Goal: Manage account settings

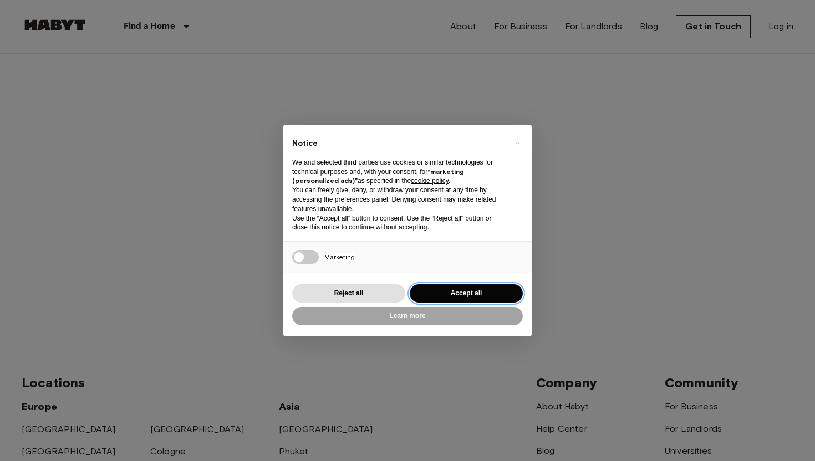
click at [448, 293] on button "Accept all" at bounding box center [466, 293] width 113 height 18
click at [448, 293] on div "Login ​ By logging in I accept Habyt storing and processing my data in accordan…" at bounding box center [408, 192] width 772 height 277
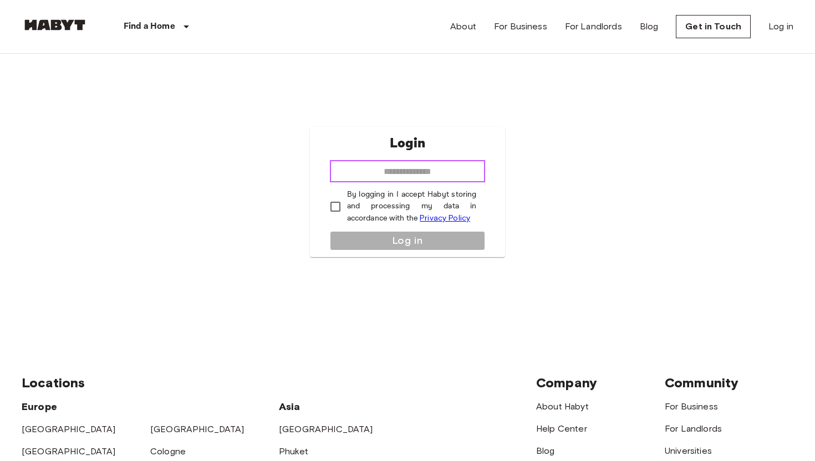
click at [389, 168] on input "email" at bounding box center [408, 171] width 156 height 22
type input "**********"
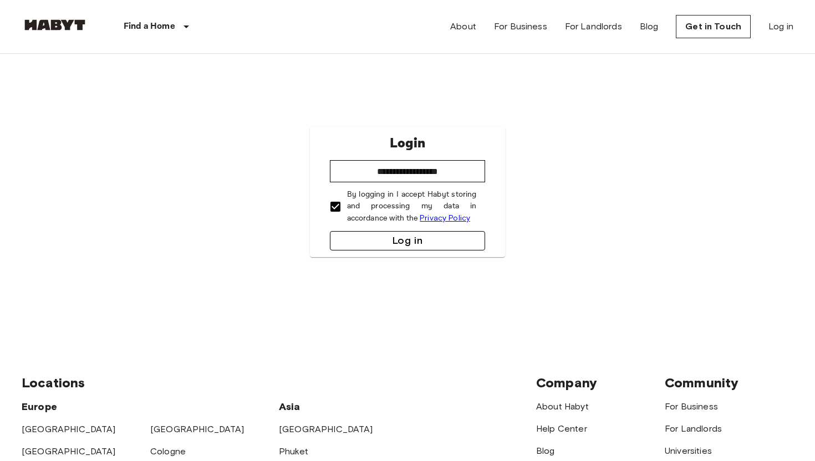
click at [357, 234] on button "Log in" at bounding box center [408, 240] width 156 height 19
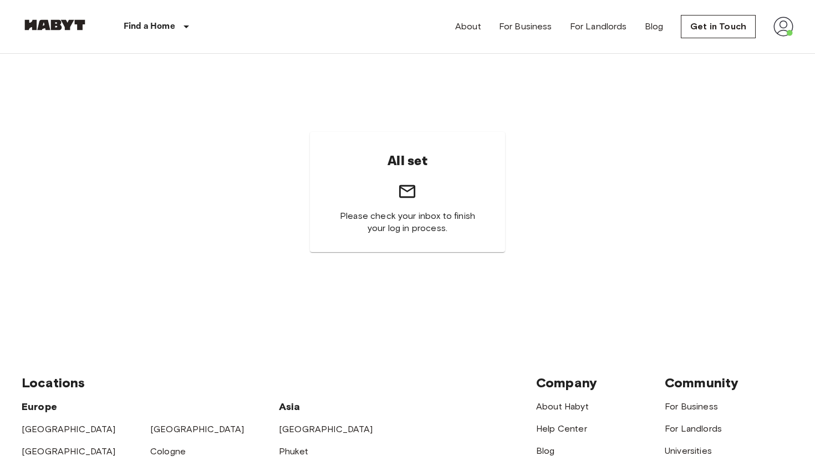
click at [59, 30] on link at bounding box center [55, 26] width 67 height 15
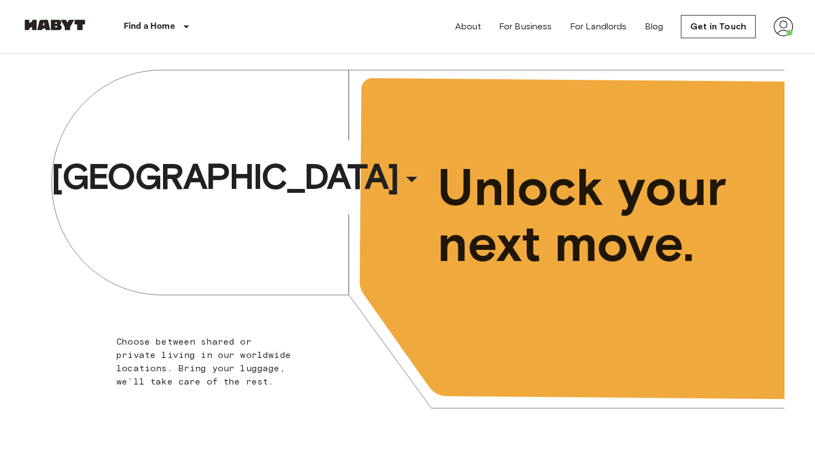
click at [807, 26] on header "Find a Home Europe Amsterdam Berlin Brussels Cologne Dusseldorf Frankfurt Graz …" at bounding box center [407, 27] width 815 height 54
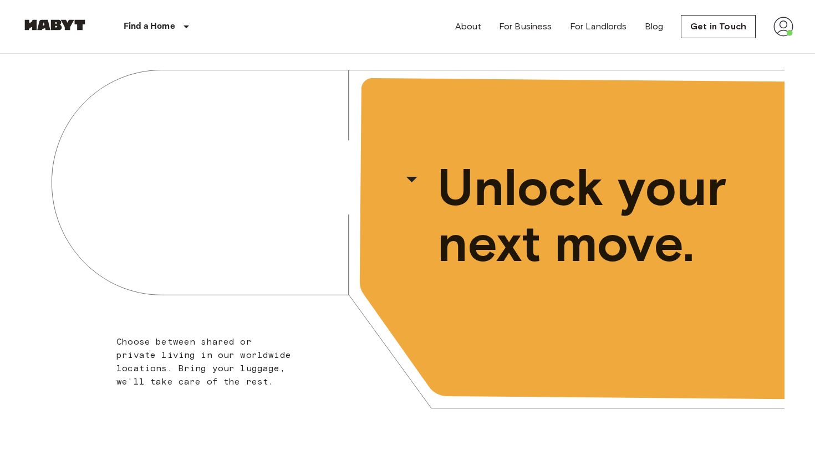
click at [789, 26] on img at bounding box center [783, 27] width 20 height 20
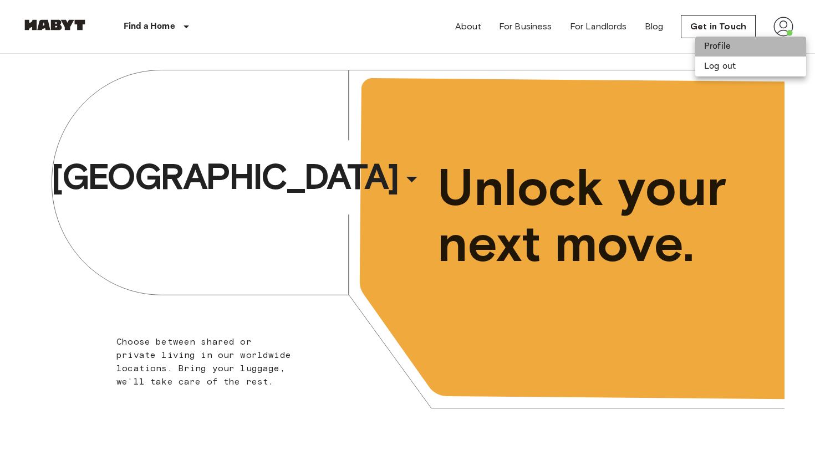
click at [759, 43] on li "Profile" at bounding box center [750, 47] width 111 height 20
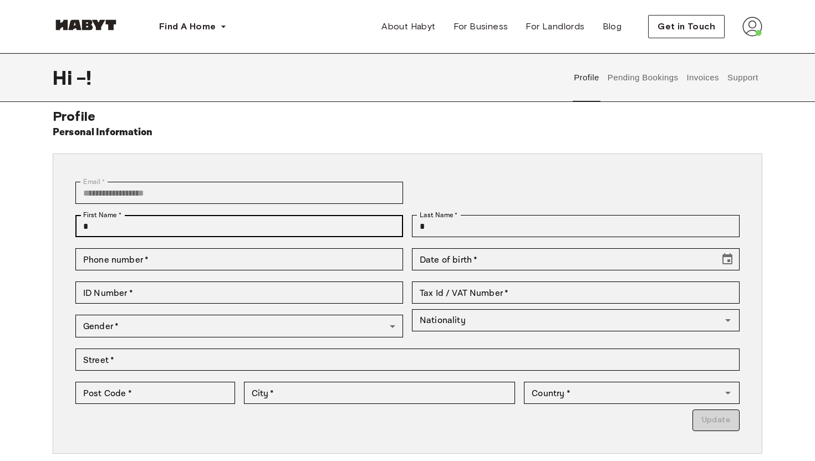
scroll to position [12, 0]
click at [228, 238] on div "First Name   * * First Name   *" at bounding box center [235, 225] width 336 height 33
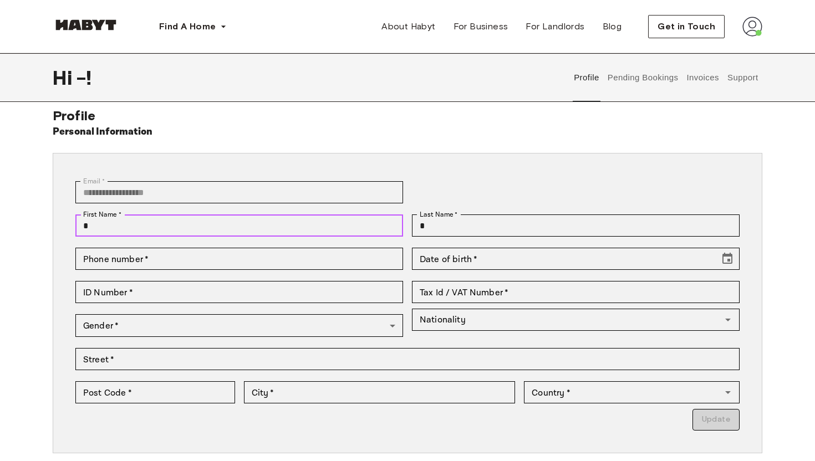
click at [226, 218] on input "*" at bounding box center [239, 226] width 328 height 22
type input "*********"
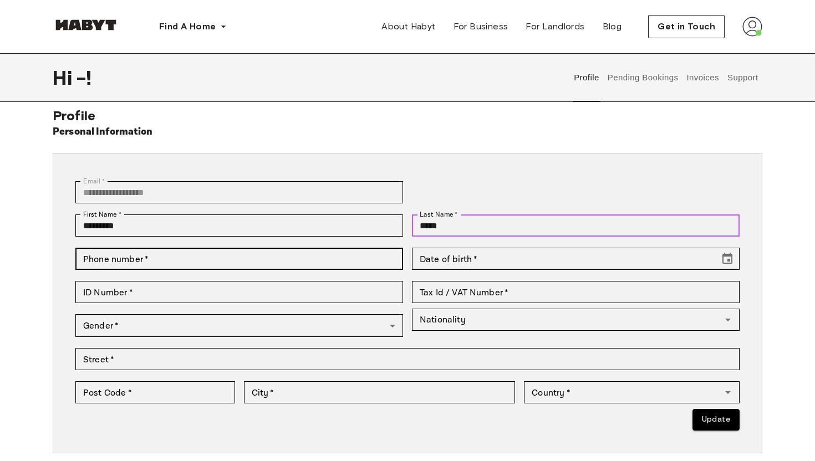
type input "*****"
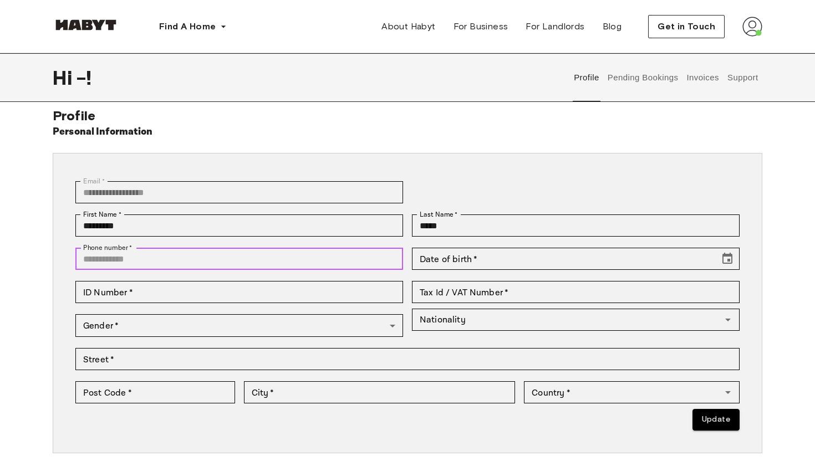
click at [141, 263] on input "Phone number   *" at bounding box center [239, 259] width 328 height 22
type input "**********"
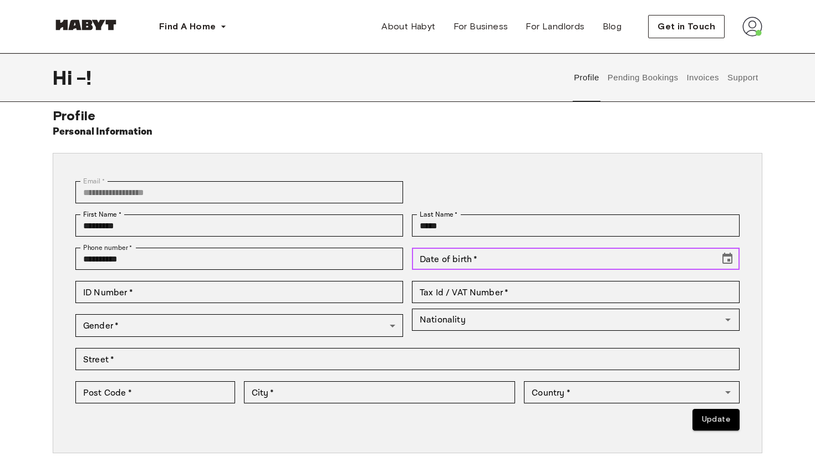
click at [444, 263] on input "Date of birth   *" at bounding box center [562, 259] width 300 height 22
type input "**********"
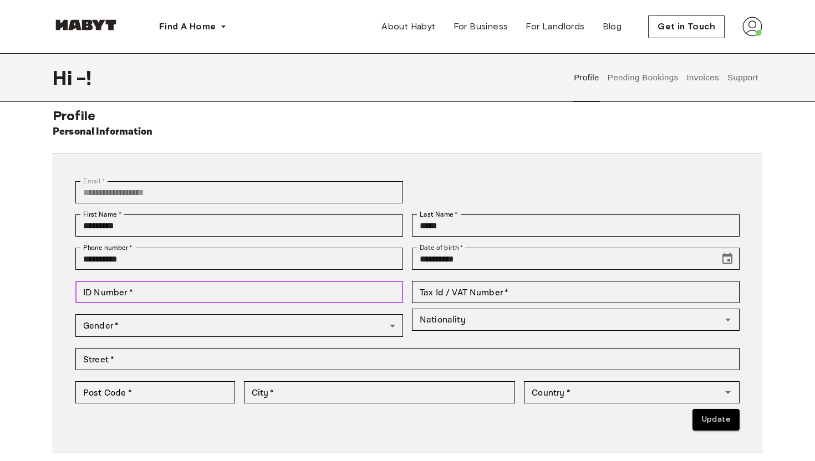
click at [373, 290] on input "ID Number   *" at bounding box center [239, 292] width 328 height 22
type input "**********"
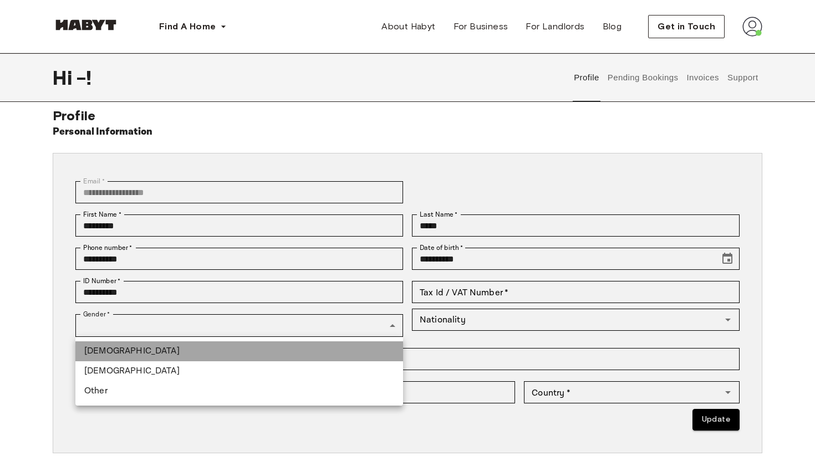
click at [338, 343] on li "[DEMOGRAPHIC_DATA]" at bounding box center [239, 351] width 328 height 20
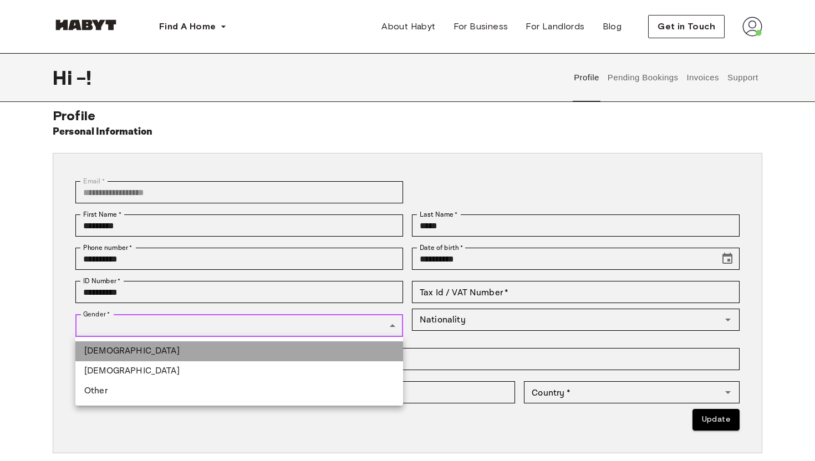
type input "****"
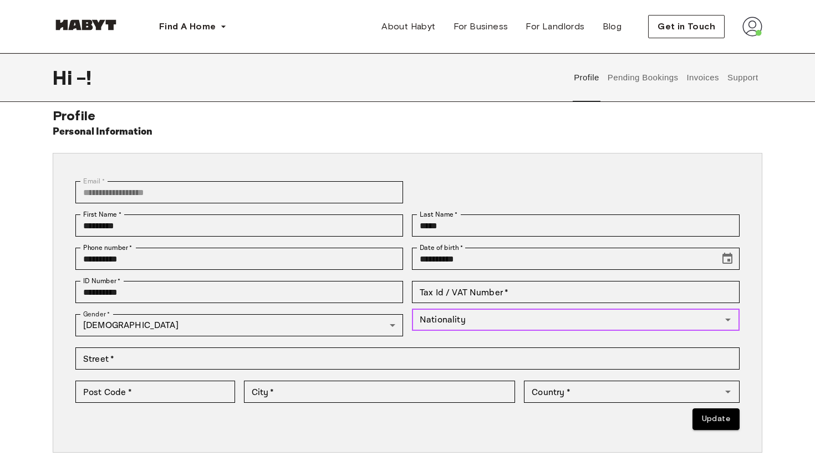
click at [442, 321] on input "Nationality" at bounding box center [566, 320] width 303 height 16
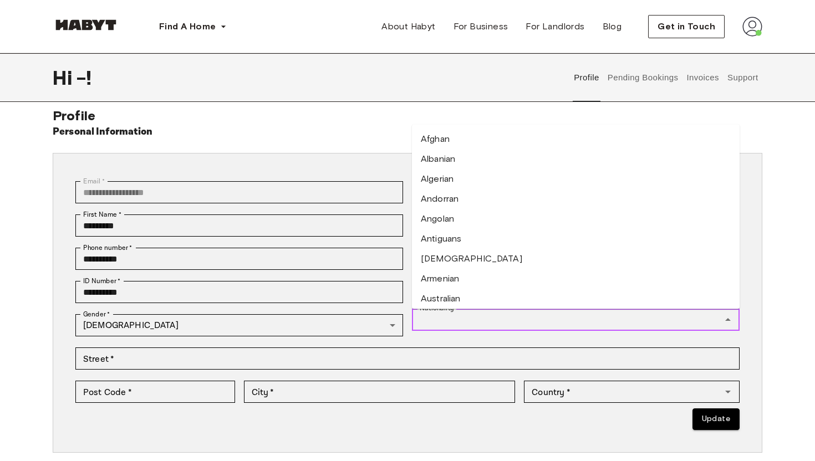
click at [442, 321] on input "Nationality" at bounding box center [566, 320] width 303 height 16
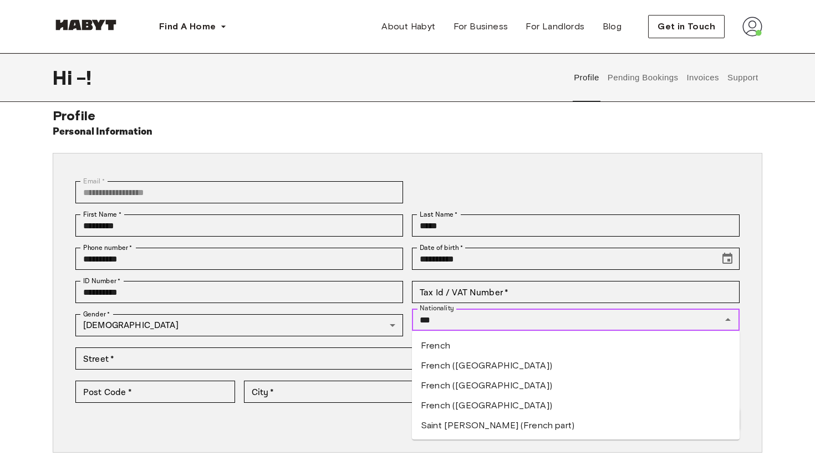
click at [441, 346] on li "French" at bounding box center [576, 346] width 328 height 20
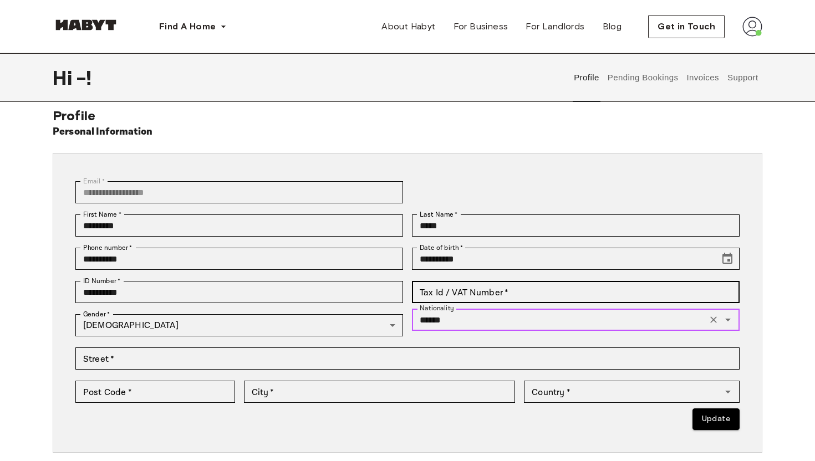
type input "******"
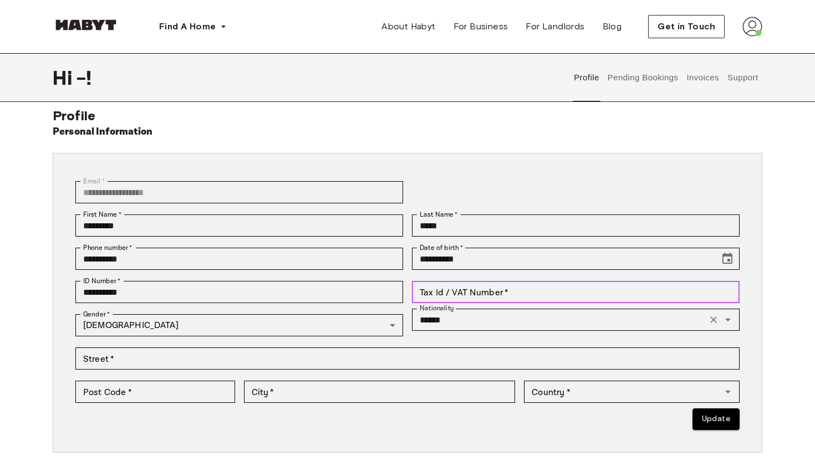
click at [456, 290] on input "Tax Id / VAT Number   *" at bounding box center [576, 292] width 328 height 22
click at [498, 288] on input "Tax Id / VAT Number   *" at bounding box center [576, 292] width 328 height 22
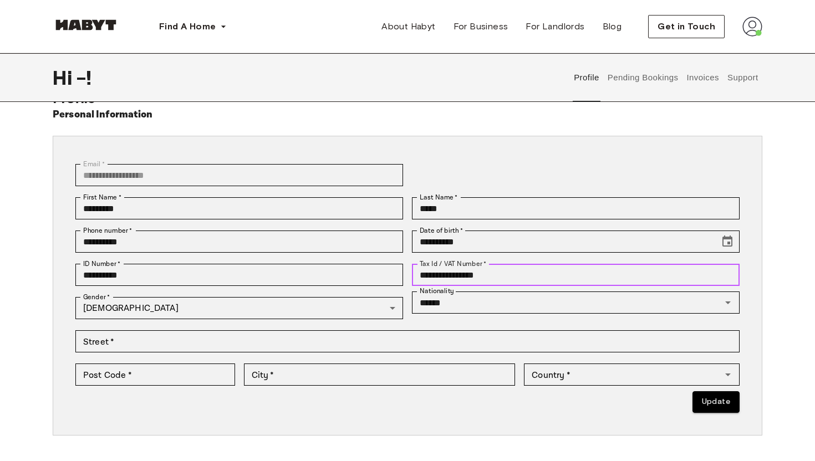
scroll to position [30, 0]
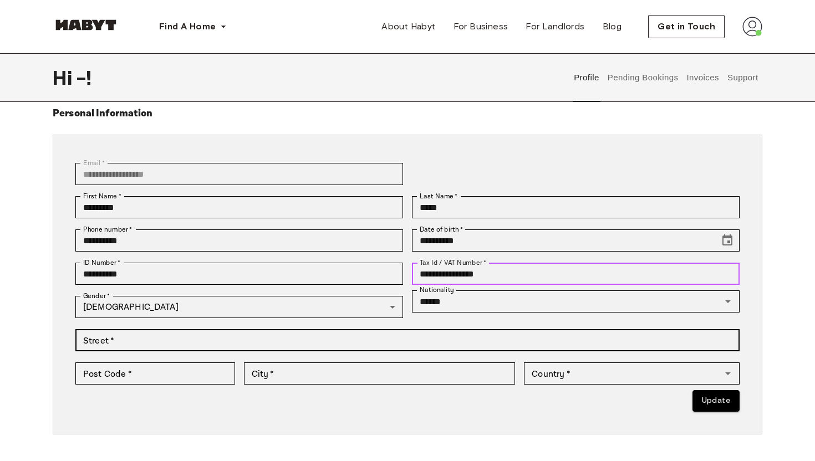
type input "**********"
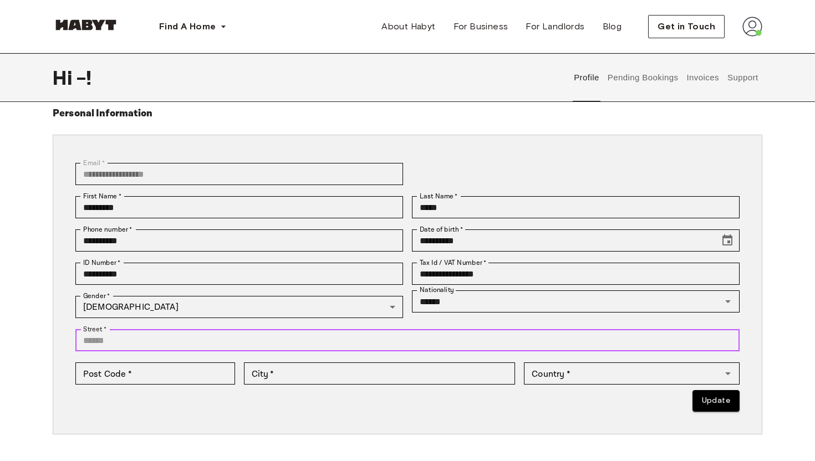
click at [200, 349] on input "Street   *" at bounding box center [407, 340] width 664 height 22
type input "**********"
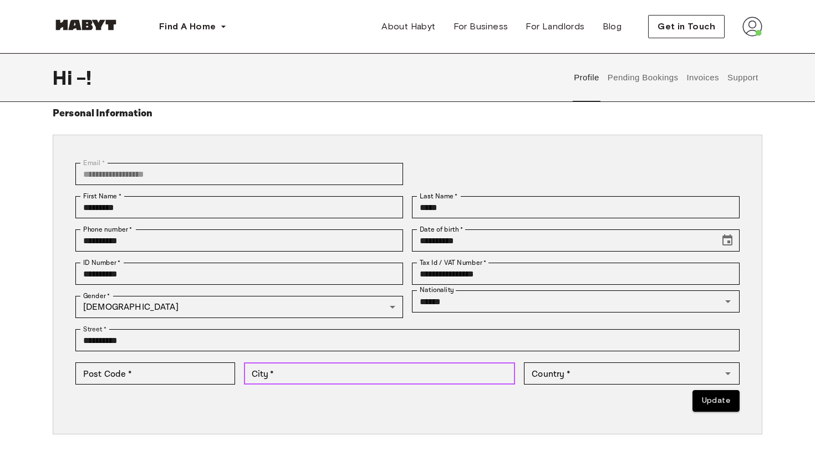
click at [277, 371] on input "City   *" at bounding box center [380, 374] width 272 height 22
type input "**********"
click at [571, 382] on div "Country   *" at bounding box center [632, 374] width 216 height 22
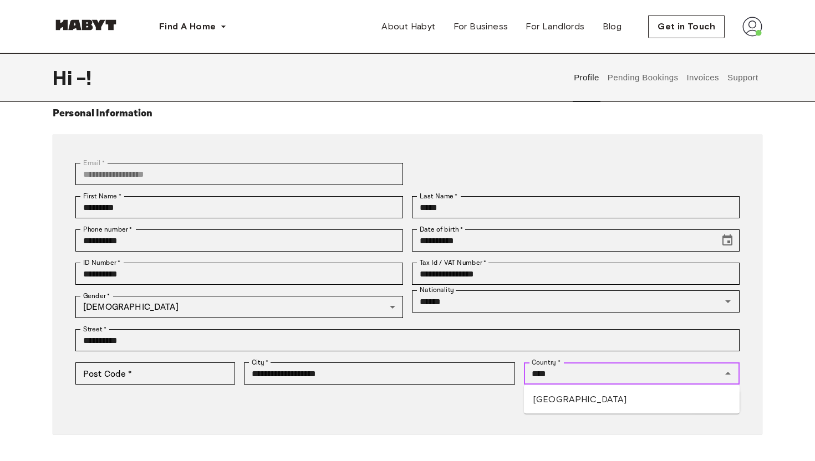
click at [568, 399] on li "Poland" at bounding box center [632, 400] width 216 height 20
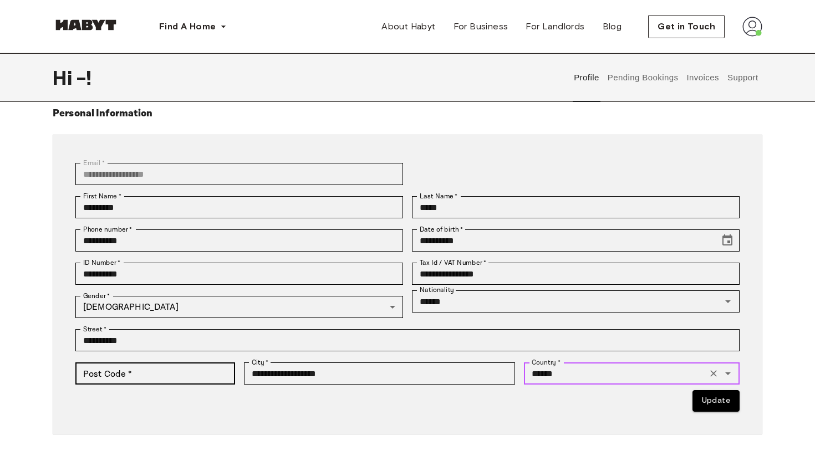
type input "******"
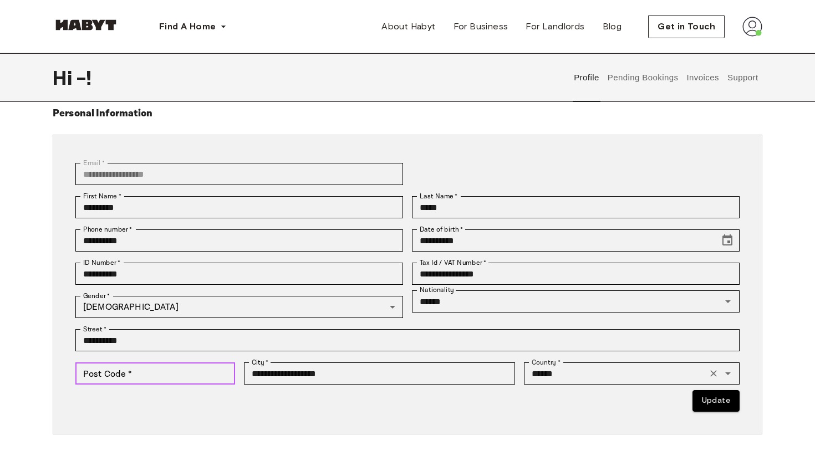
click at [131, 371] on input "Post Code   *" at bounding box center [155, 374] width 160 height 22
type input "*****"
click at [154, 410] on p "Update" at bounding box center [407, 401] width 664 height 22
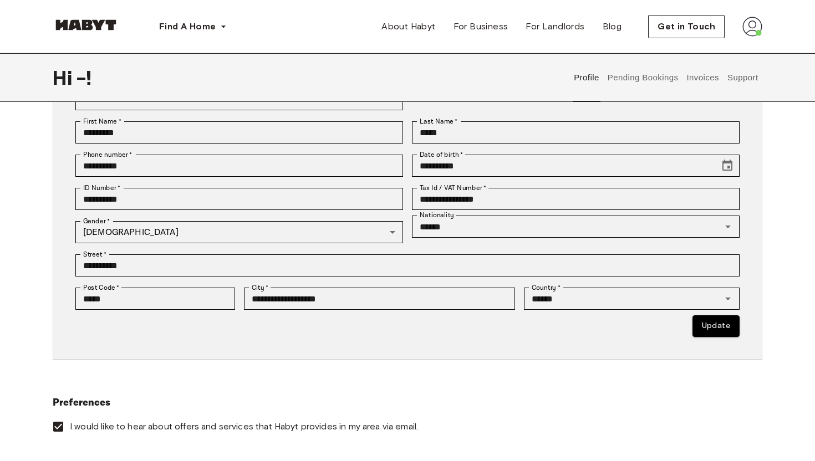
scroll to position [157, 0]
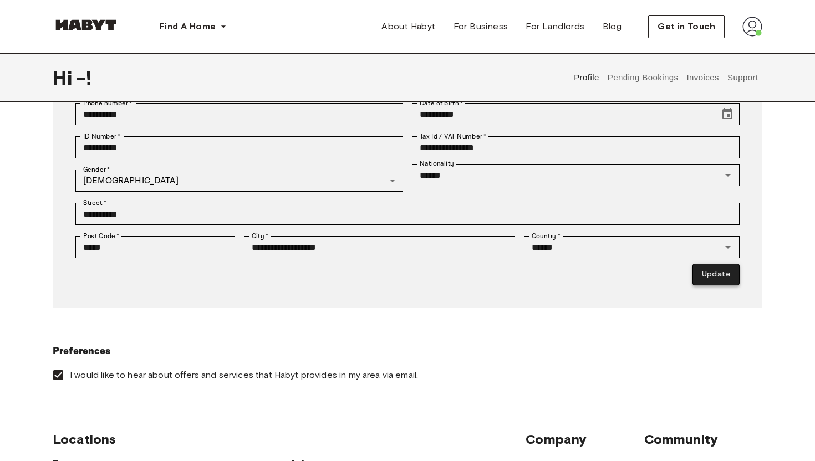
click at [726, 274] on button "Update" at bounding box center [715, 275] width 47 height 22
type input "*********"
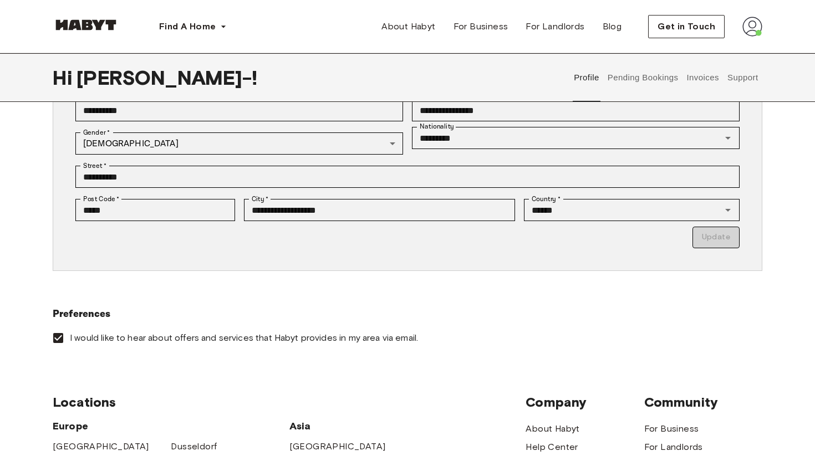
scroll to position [37, 0]
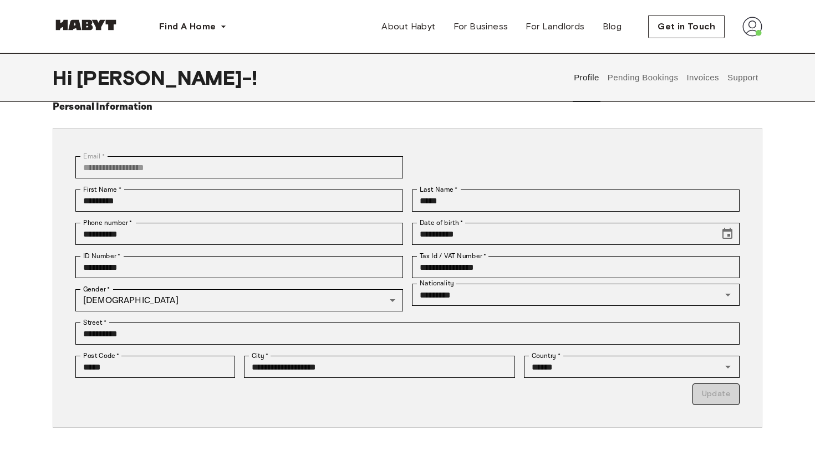
click at [640, 78] on button "Pending Bookings" at bounding box center [643, 77] width 74 height 49
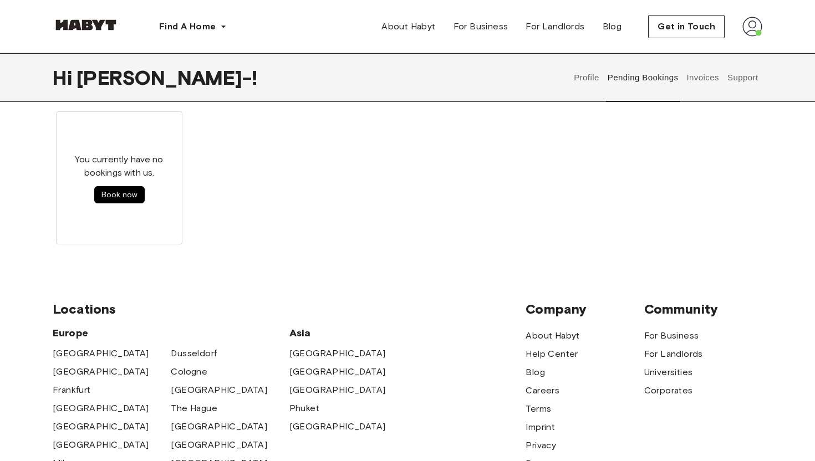
click at [686, 80] on button "Invoices" at bounding box center [702, 77] width 35 height 49
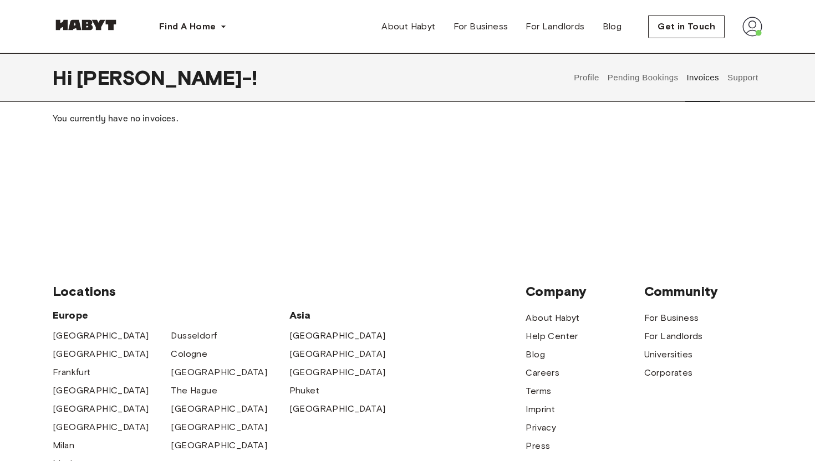
click at [644, 78] on button "Pending Bookings" at bounding box center [643, 77] width 74 height 49
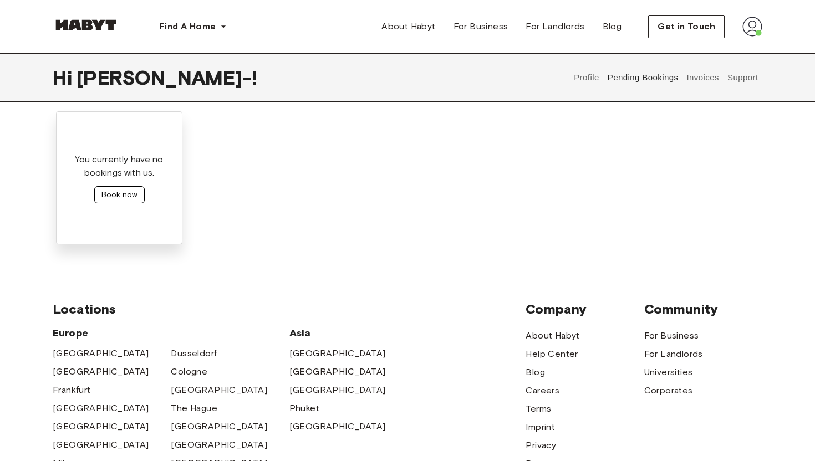
click at [132, 196] on button "Book now" at bounding box center [119, 194] width 50 height 17
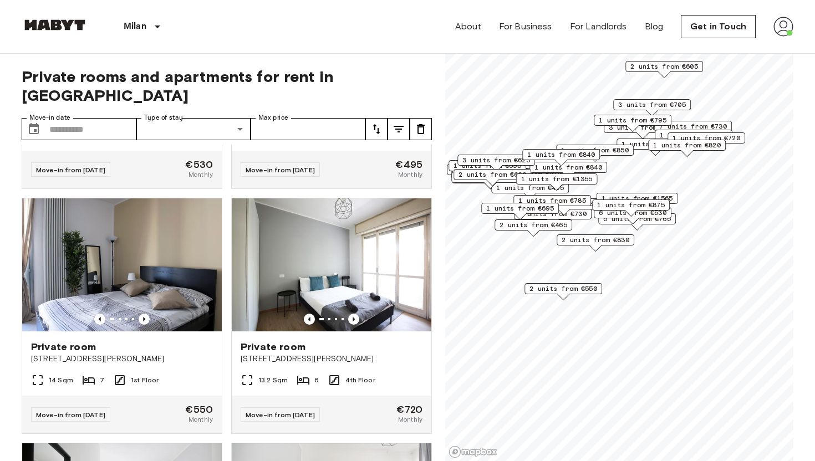
scroll to position [1673, 0]
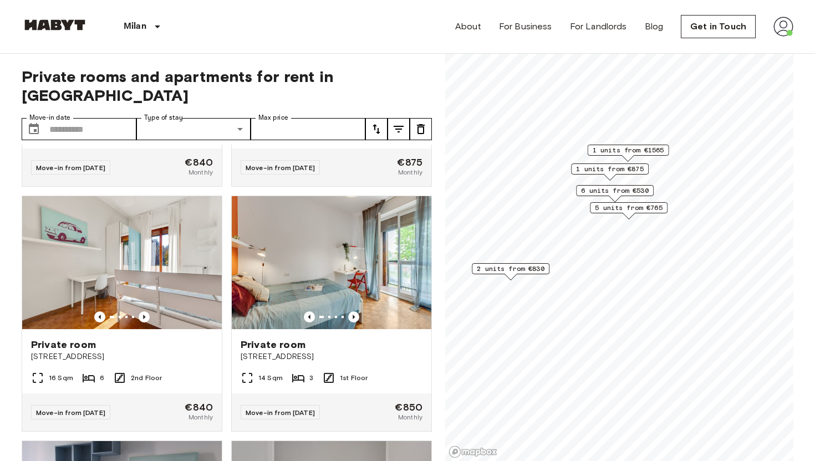
scroll to position [203, 0]
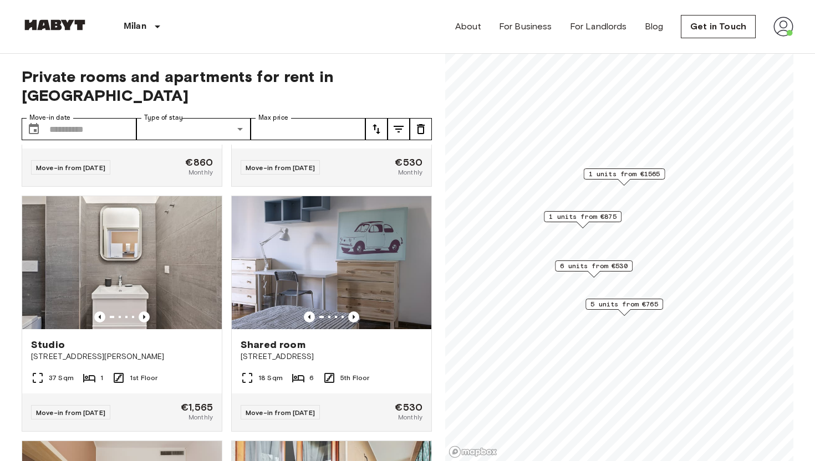
click at [582, 216] on span "1 units from €875" at bounding box center [583, 217] width 68 height 10
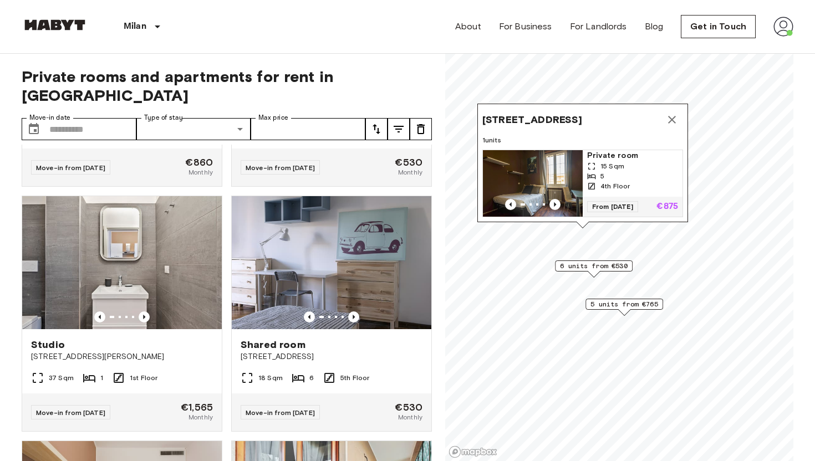
click at [667, 119] on icon "Map marker" at bounding box center [671, 119] width 13 height 13
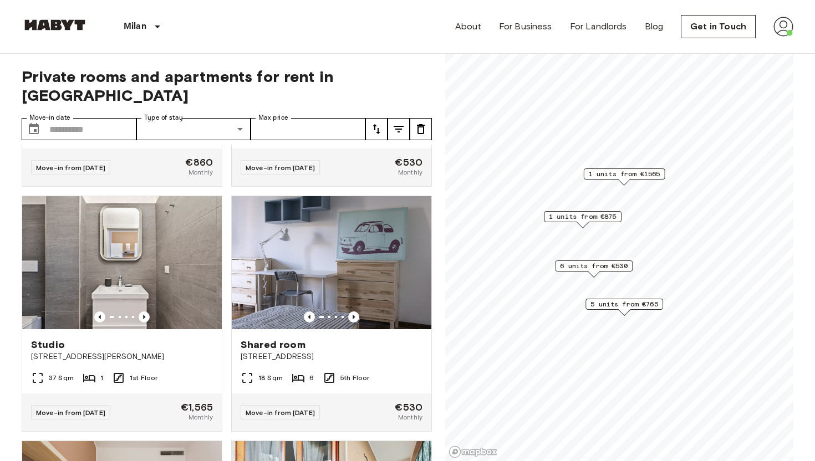
click at [621, 171] on span "1 units from €1565" at bounding box center [625, 174] width 72 height 10
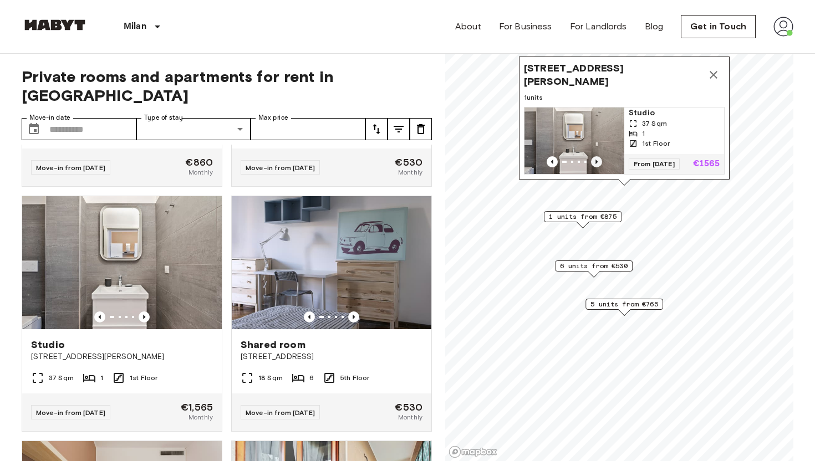
click at [598, 161] on icon "Previous image" at bounding box center [596, 161] width 11 height 11
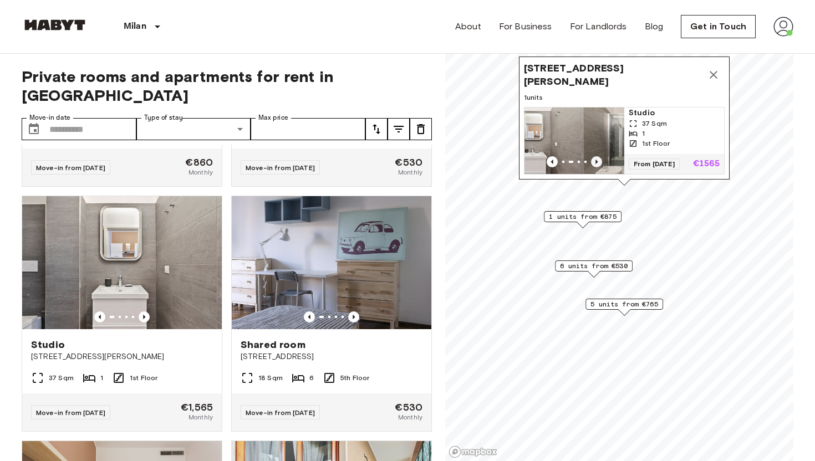
click at [598, 161] on icon "Previous image" at bounding box center [596, 161] width 11 height 11
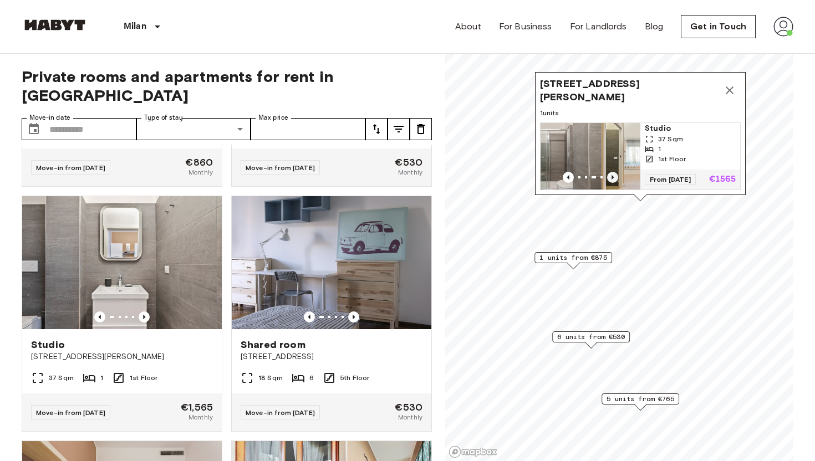
click at [601, 161] on img "Map marker" at bounding box center [651, 156] width 100 height 67
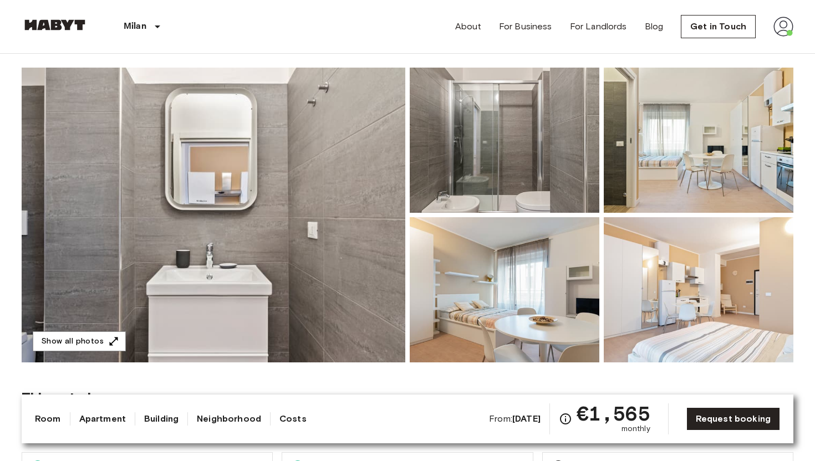
scroll to position [76, 0]
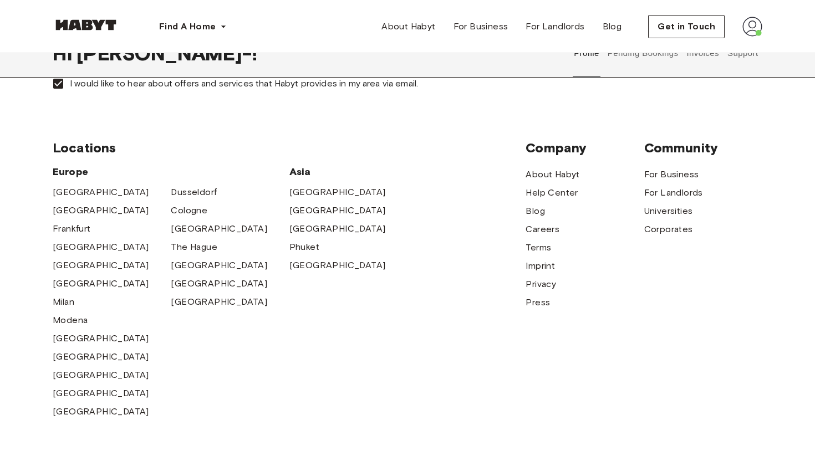
scroll to position [459, 0]
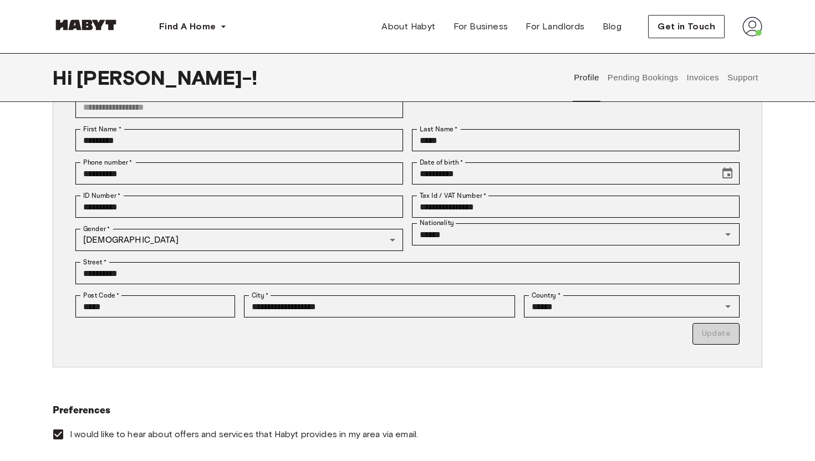
scroll to position [127, 0]
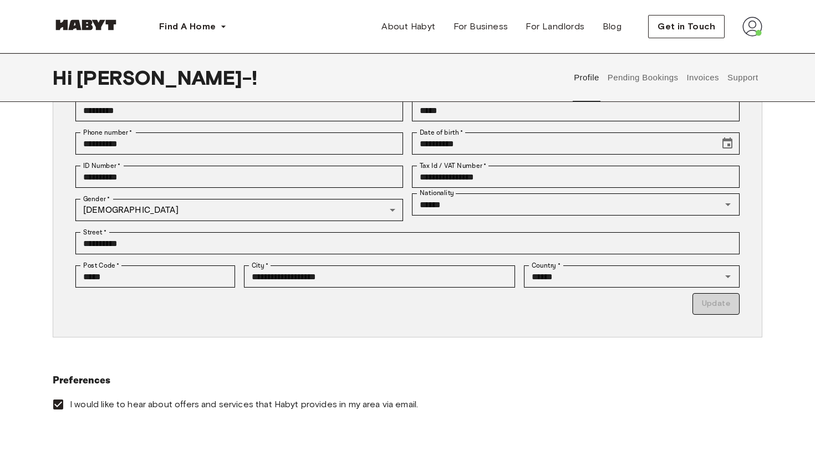
click at [703, 304] on p "Update" at bounding box center [407, 304] width 664 height 22
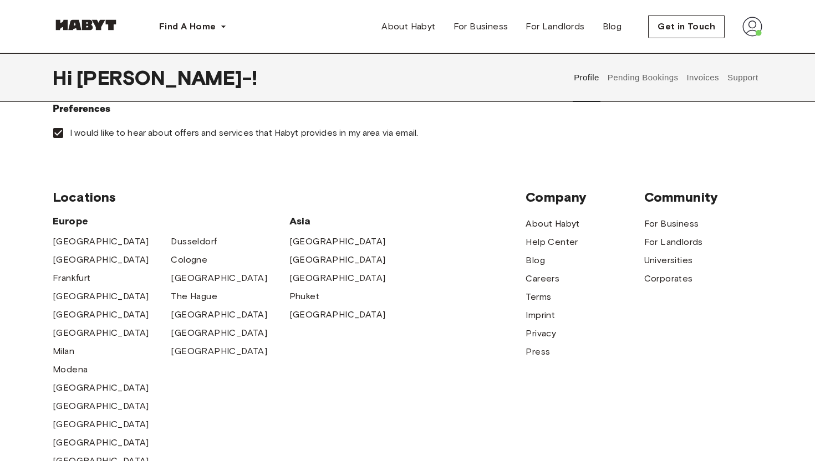
scroll to position [604, 0]
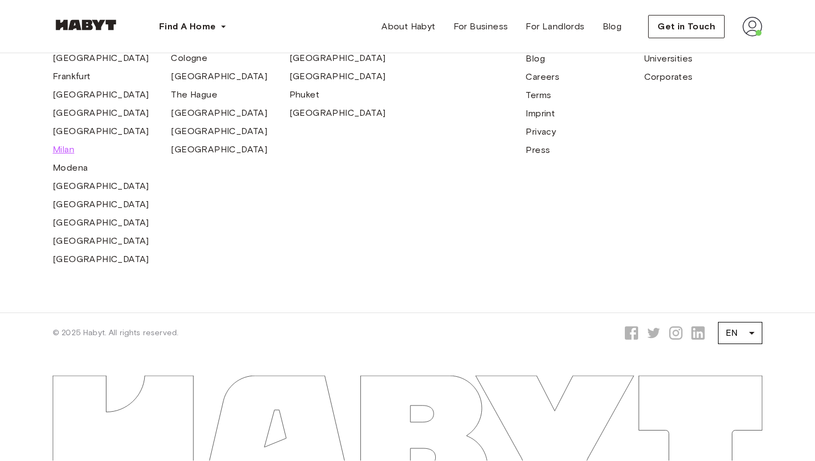
click at [63, 147] on span "Milan" at bounding box center [64, 149] width 22 height 13
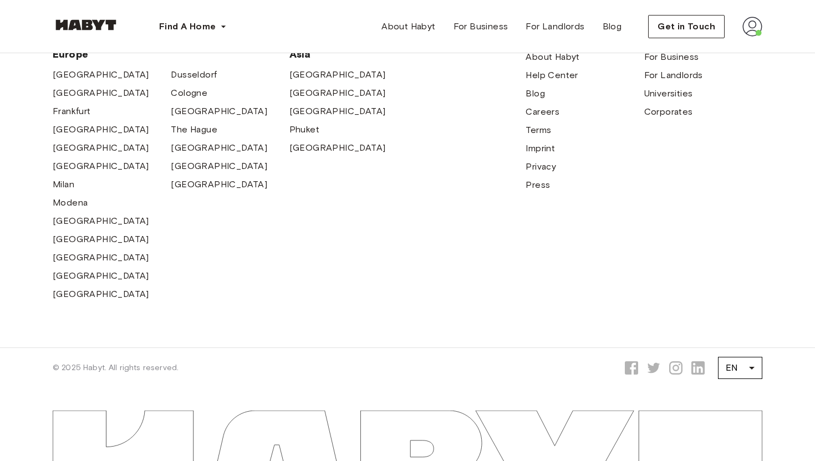
click at [753, 28] on img at bounding box center [752, 27] width 20 height 20
click at [682, 24] on span "Get in Touch" at bounding box center [686, 26] width 58 height 13
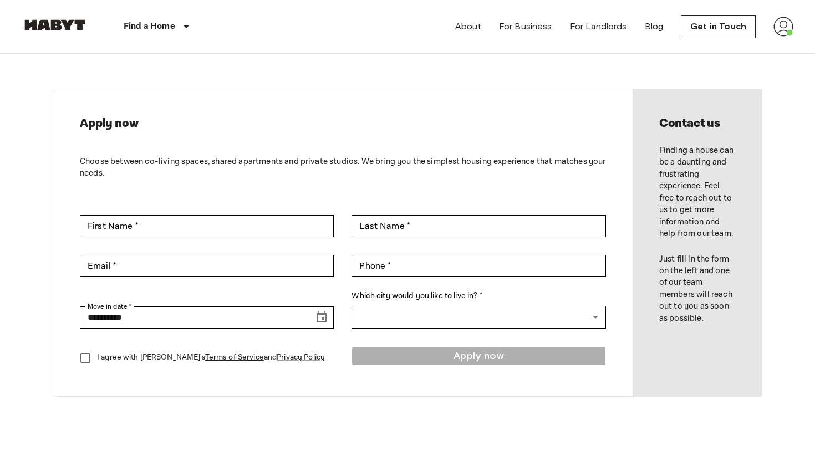
scroll to position [10, 0]
click at [770, 27] on div "About For Business For Landlords Blog Get in Touch" at bounding box center [624, 26] width 338 height 53
click at [793, 28] on nav "Find a Home [GEOGRAPHIC_DATA] [GEOGRAPHIC_DATA] [GEOGRAPHIC_DATA] [GEOGRAPHIC_D…" at bounding box center [407, 26] width 798 height 53
click at [786, 27] on img at bounding box center [783, 27] width 20 height 20
click at [759, 49] on li "Profile" at bounding box center [750, 47] width 111 height 20
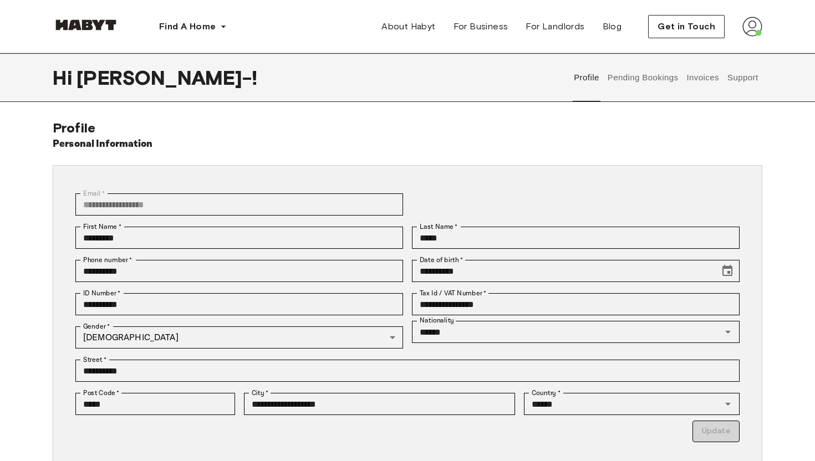
click at [656, 80] on button "Pending Bookings" at bounding box center [643, 77] width 74 height 49
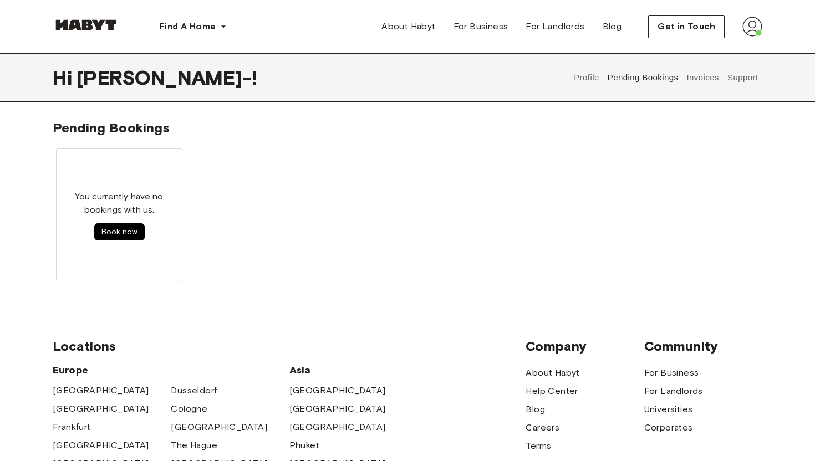
click at [741, 81] on button "Support" at bounding box center [743, 77] width 34 height 49
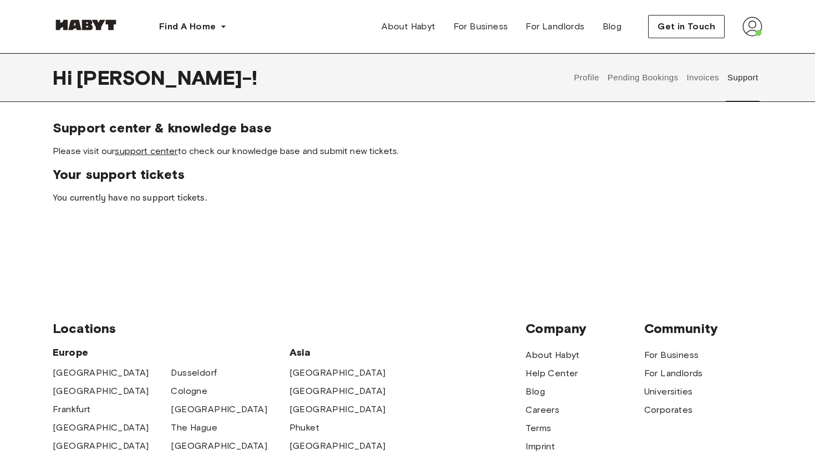
click at [154, 151] on link "support center" at bounding box center [146, 151] width 63 height 11
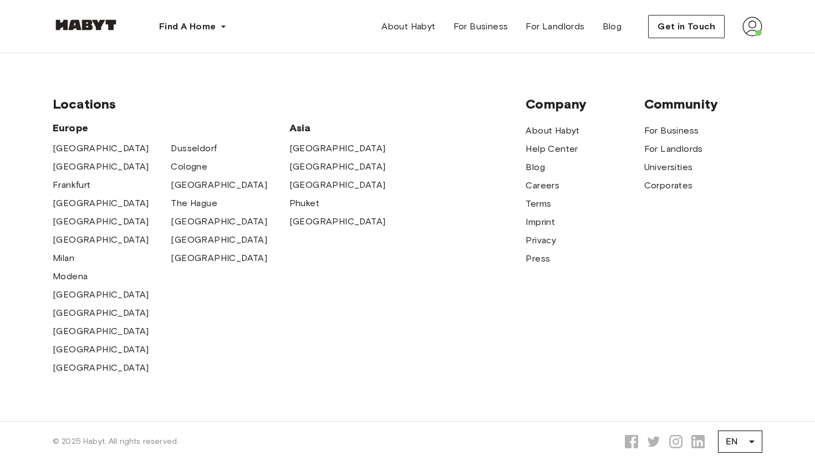
scroll to position [604, 0]
